Goal: Information Seeking & Learning: Check status

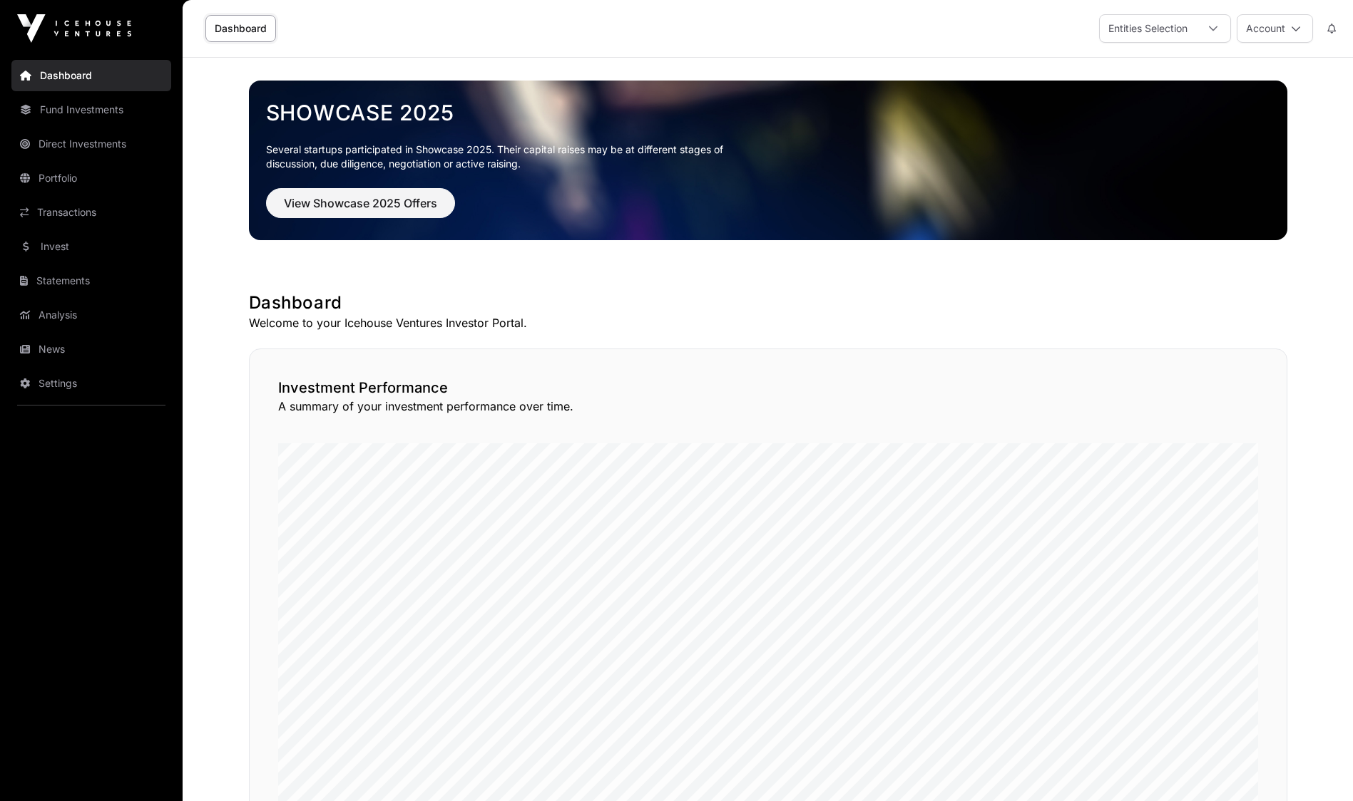
click at [71, 205] on link "Transactions" at bounding box center [91, 212] width 160 height 31
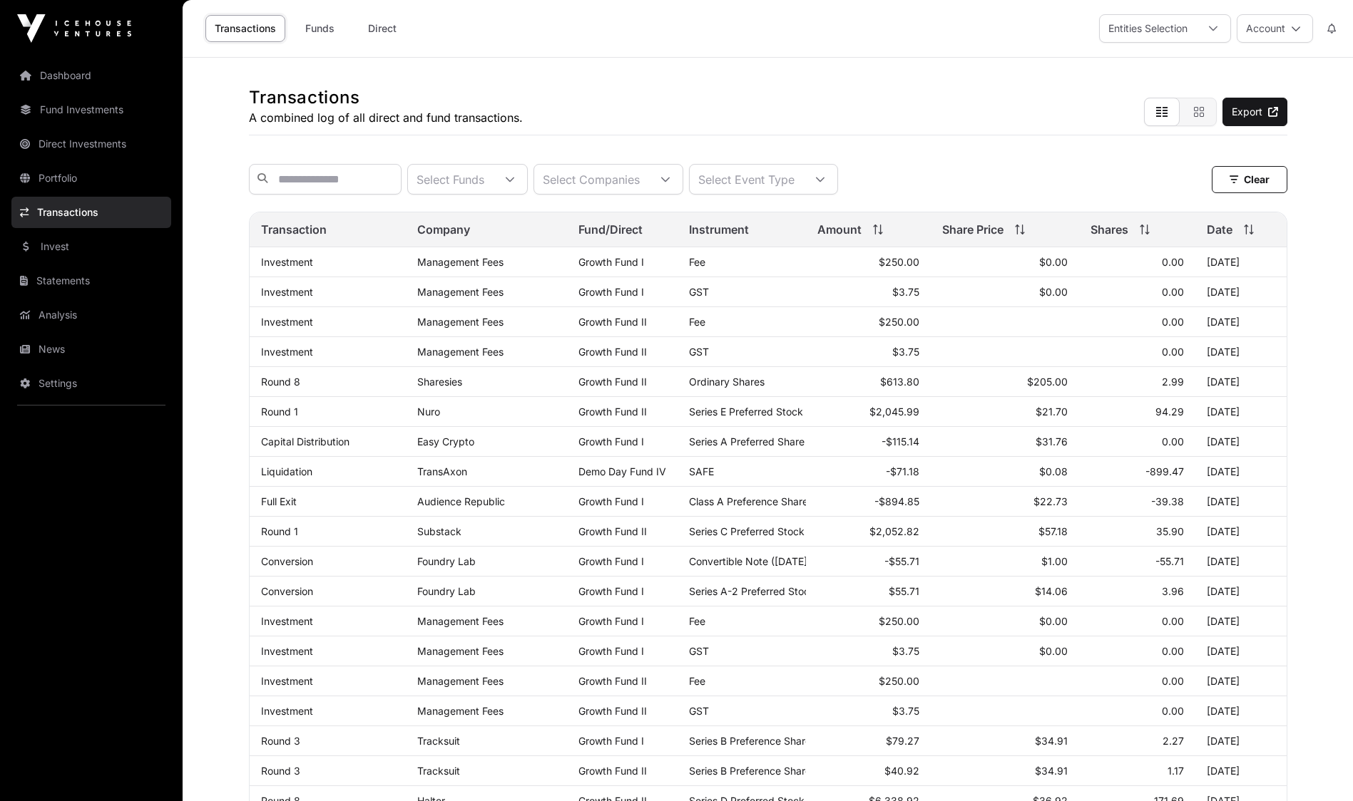
click at [53, 349] on link "News" at bounding box center [91, 349] width 160 height 31
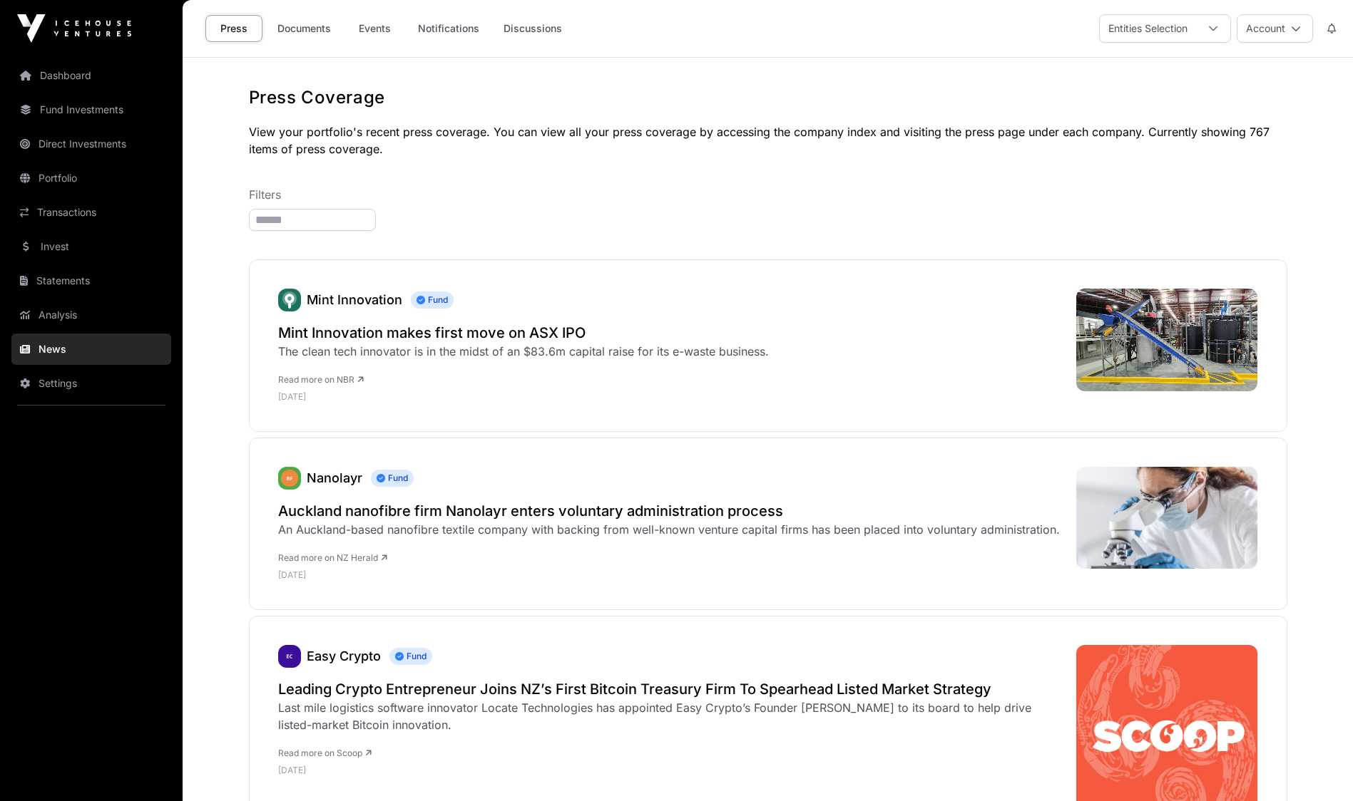
click at [304, 31] on link "Documents" at bounding box center [304, 28] width 72 height 27
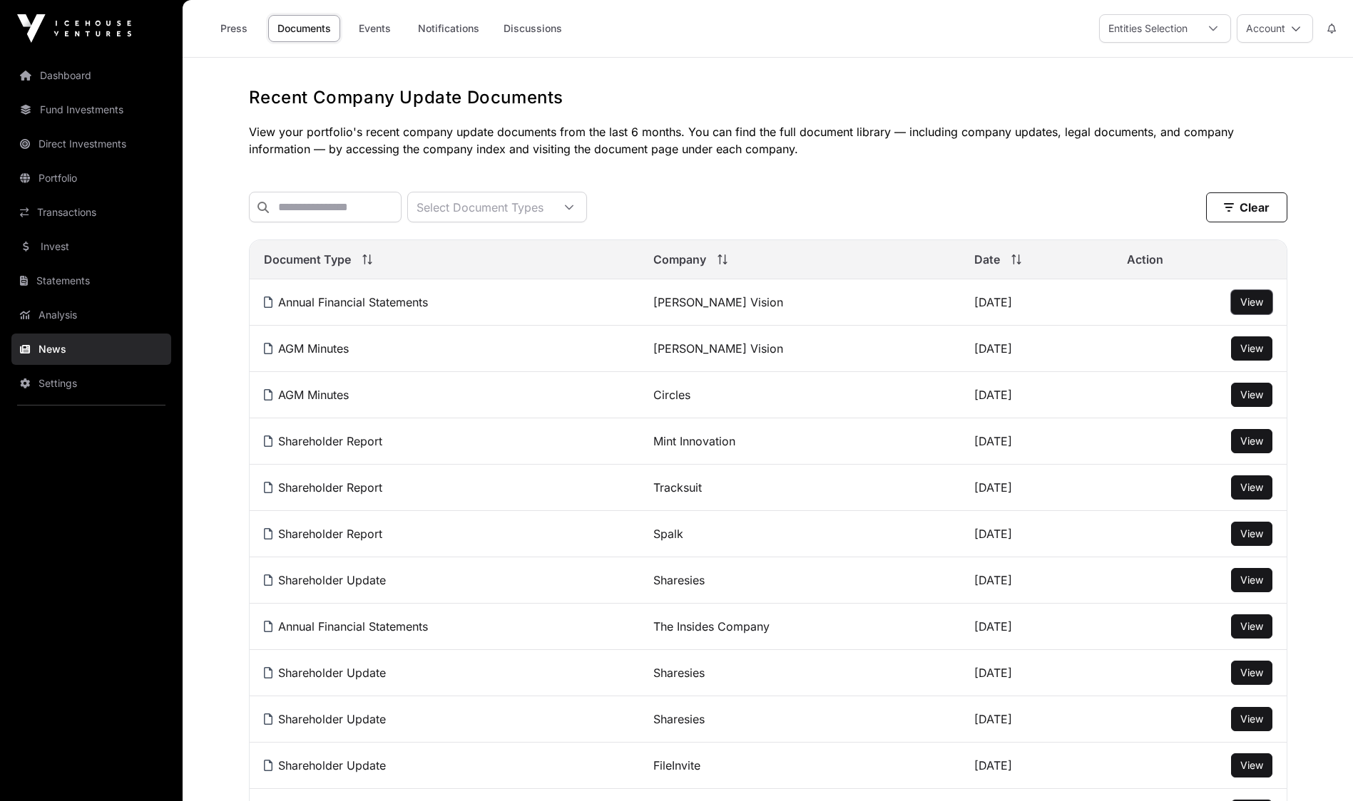
click at [1235, 311] on button "View" at bounding box center [1251, 302] width 41 height 24
click at [1240, 308] on span "View" at bounding box center [1251, 302] width 23 height 12
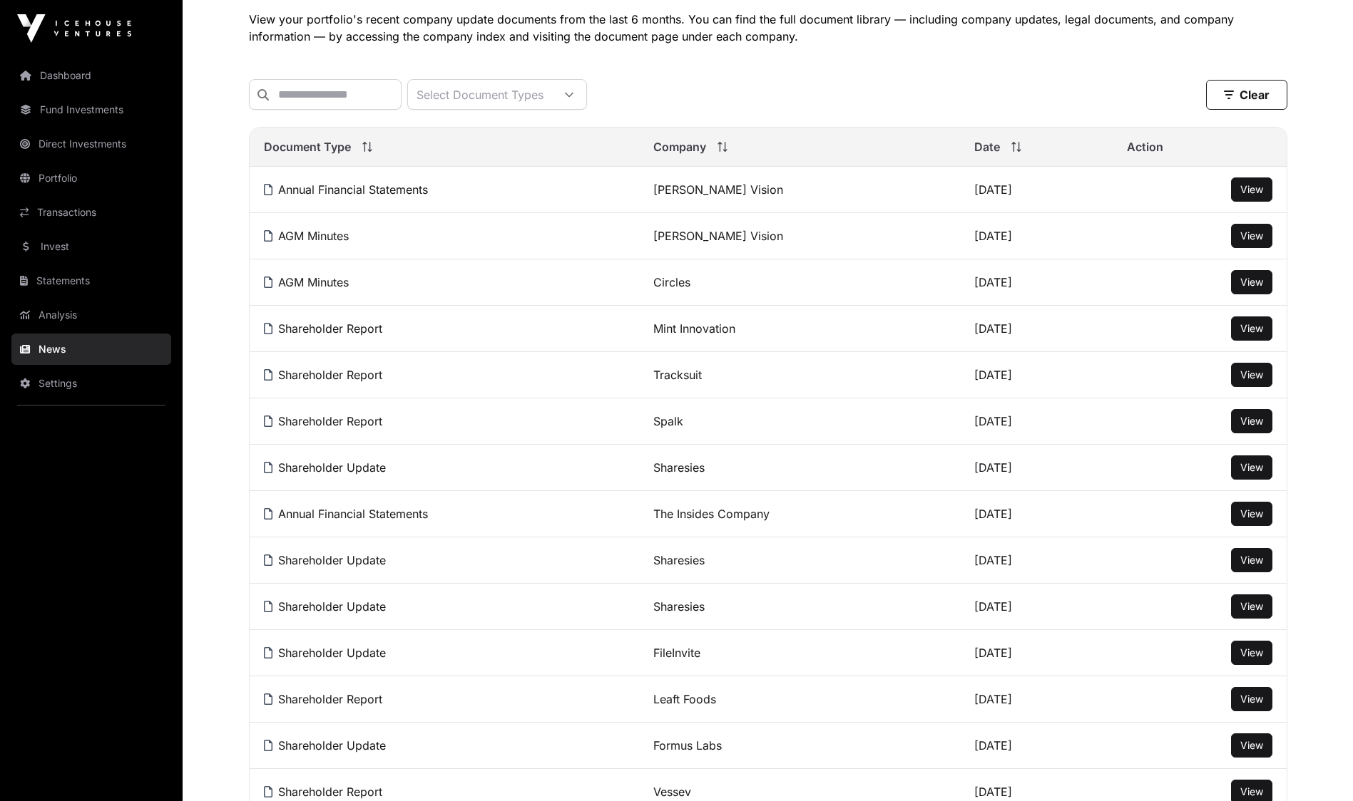
scroll to position [114, 0]
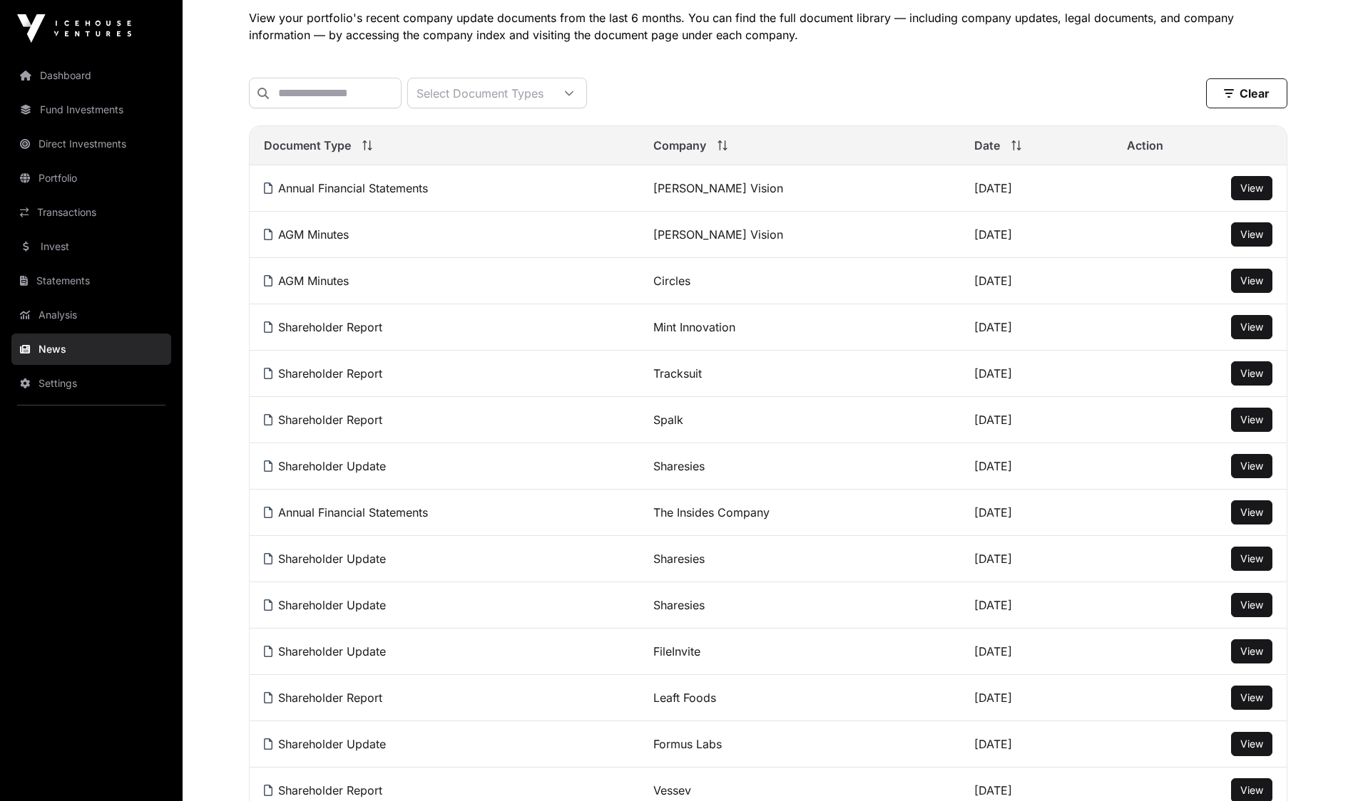
click at [1242, 379] on span "View" at bounding box center [1251, 373] width 23 height 12
click at [1258, 333] on span "View" at bounding box center [1251, 327] width 23 height 12
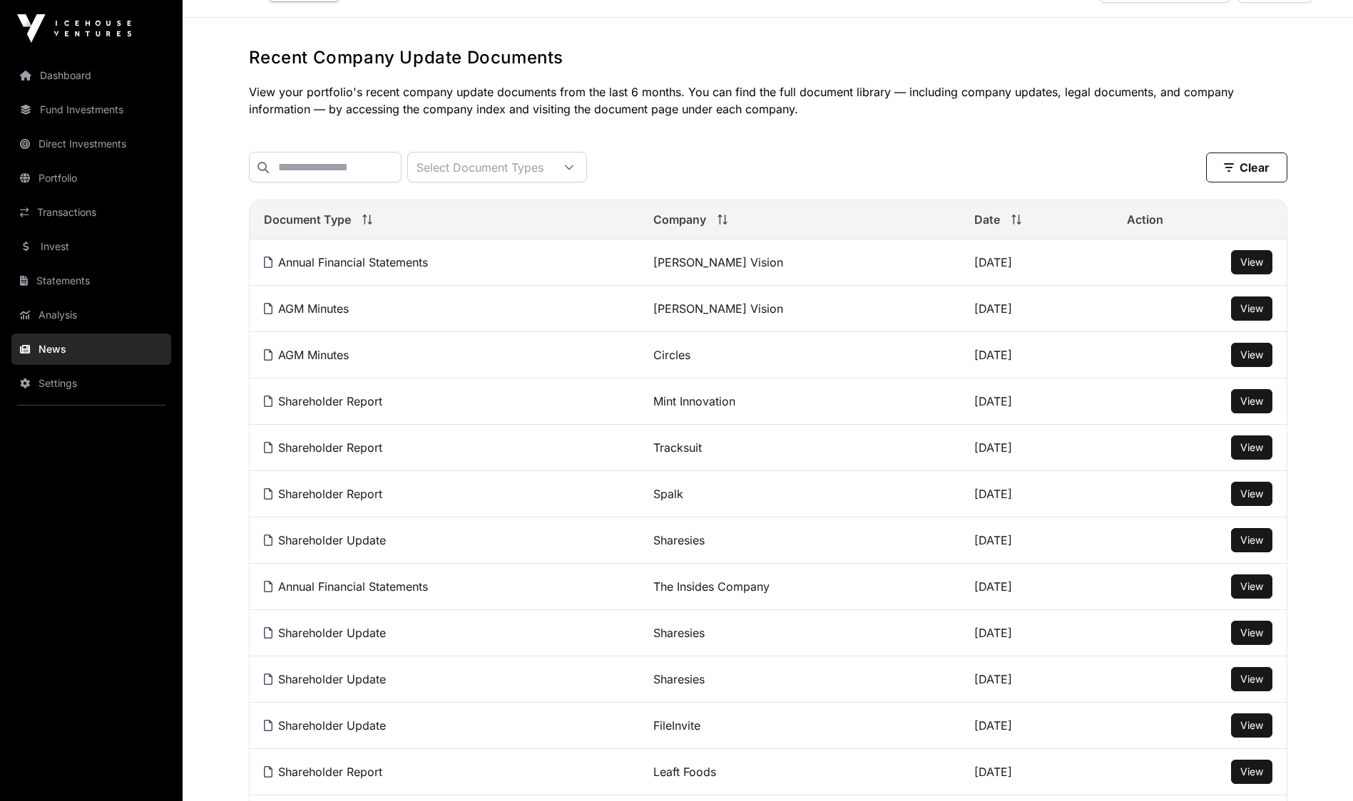
scroll to position [0, 0]
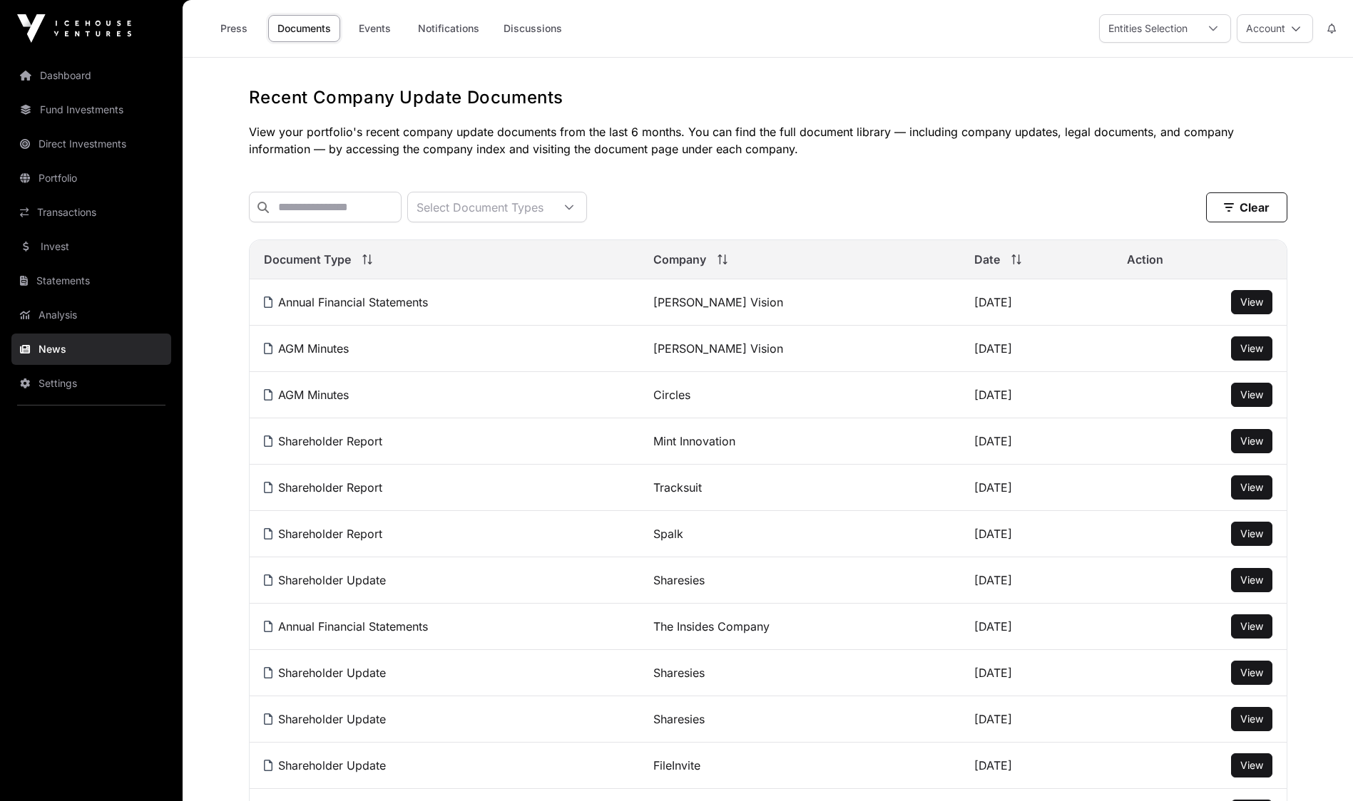
click at [80, 73] on link "Dashboard" at bounding box center [91, 75] width 160 height 31
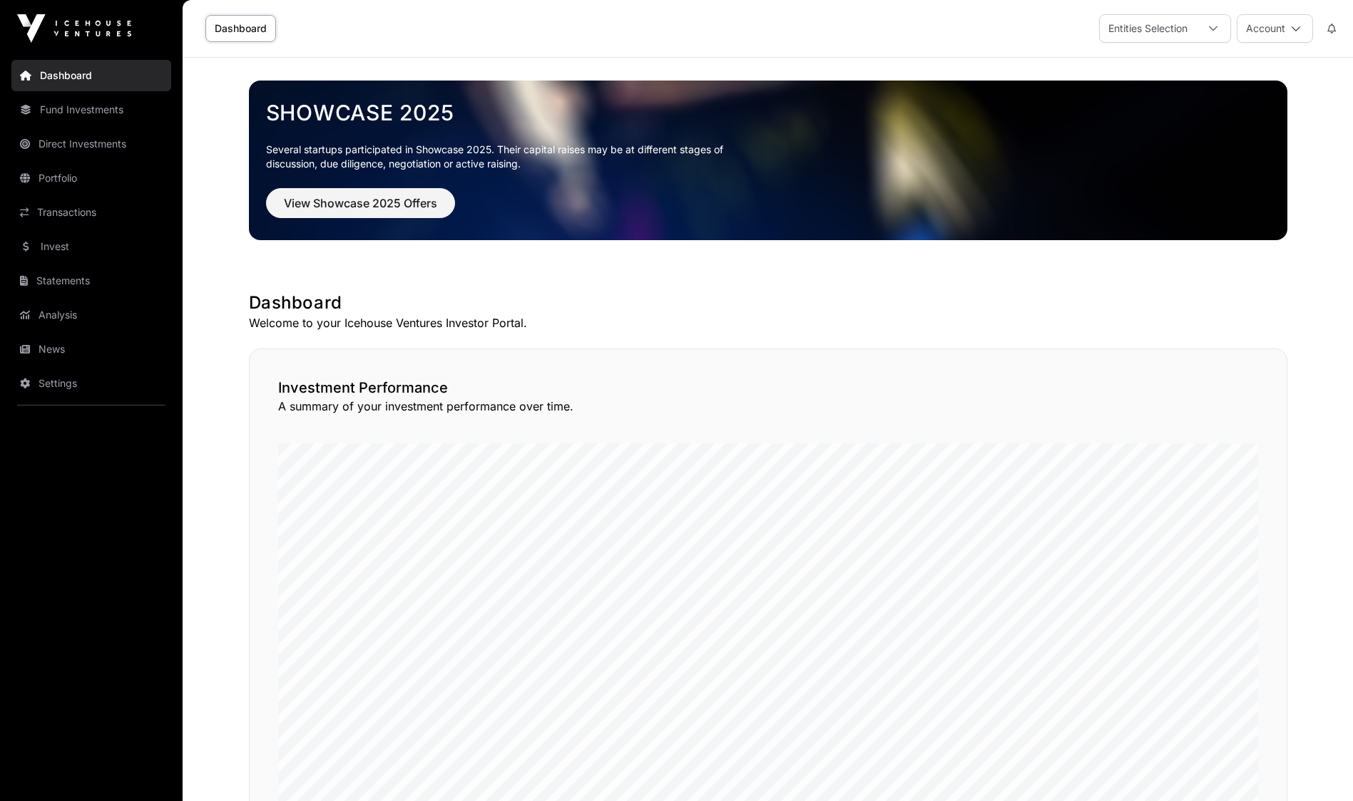
click at [1275, 16] on button "Account" at bounding box center [1274, 28] width 76 height 29
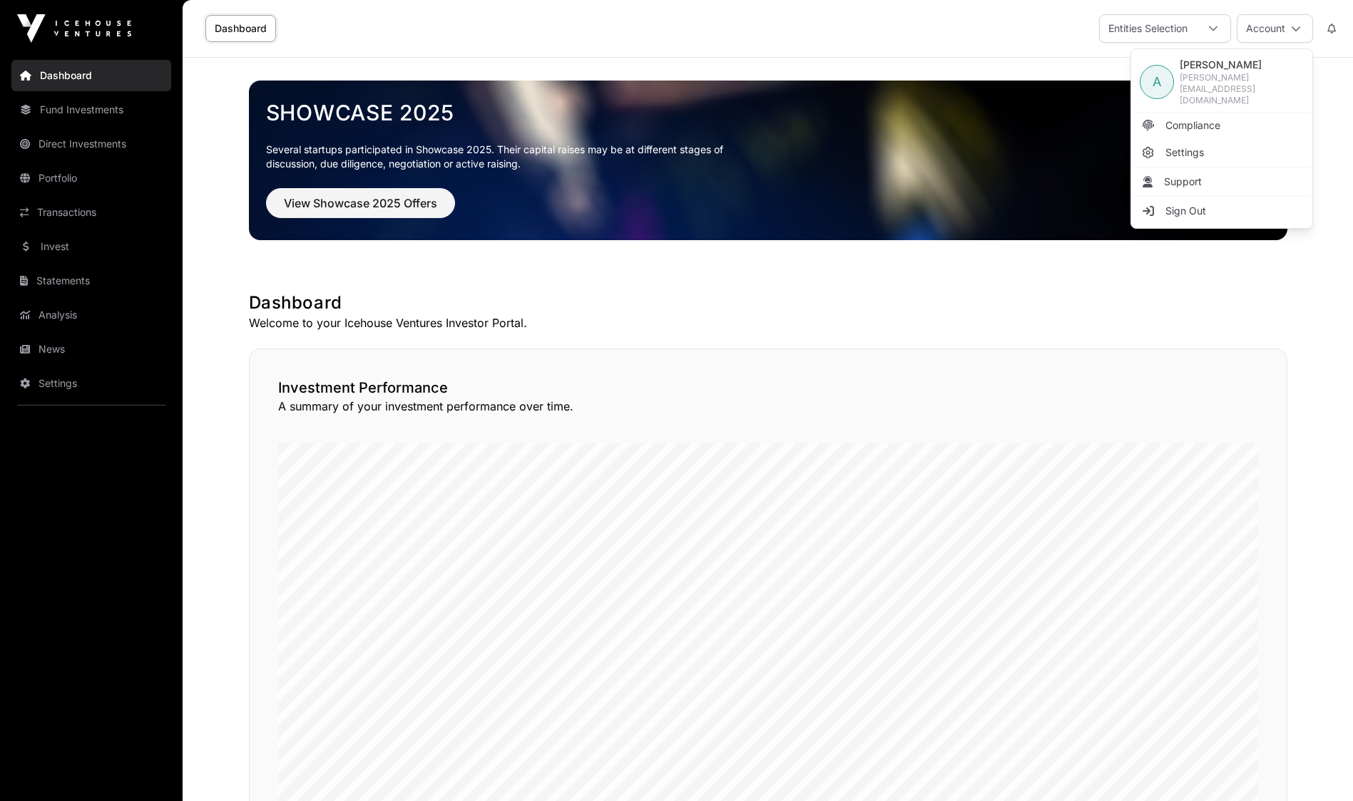
click at [1204, 198] on link "Sign Out" at bounding box center [1221, 211] width 175 height 26
